Goal: Communication & Community: Answer question/provide support

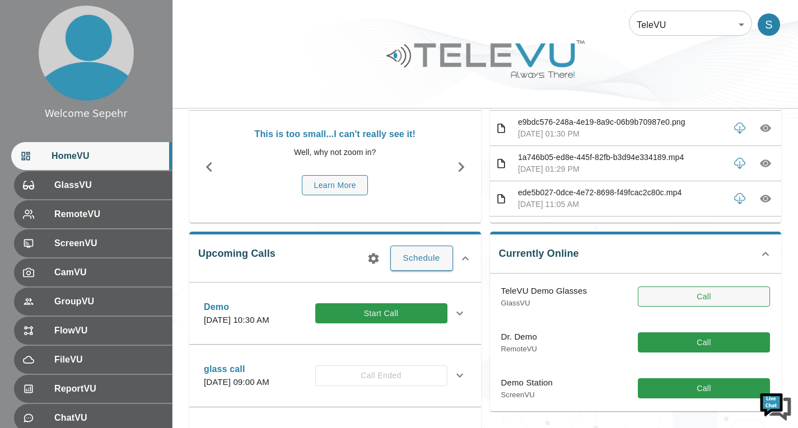
click at [643, 302] on button "Call" at bounding box center [704, 297] width 132 height 21
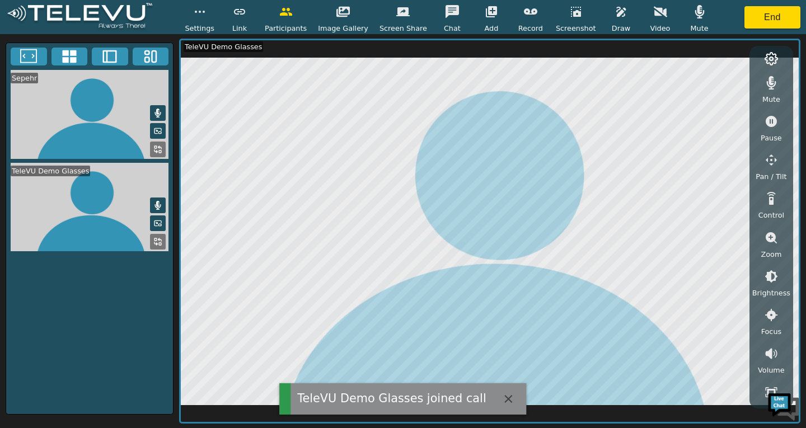
click at [766, 85] on icon "button" at bounding box center [771, 82] width 13 height 13
click at [775, 12] on button "End" at bounding box center [773, 17] width 56 height 22
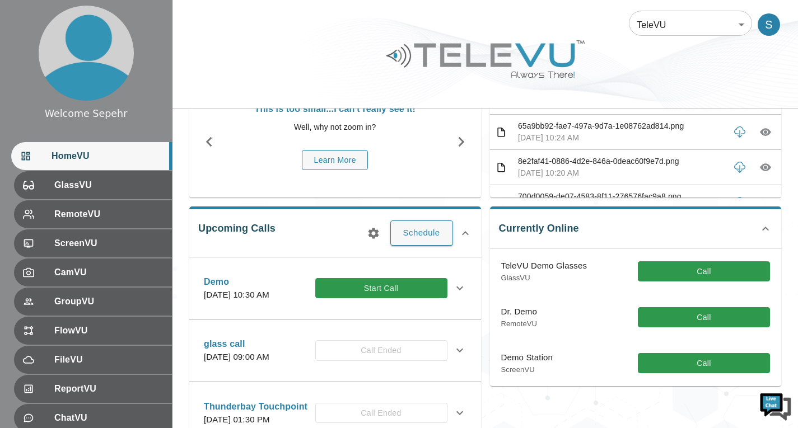
scroll to position [112, 0]
